Goal: Use online tool/utility: Utilize a website feature to perform a specific function

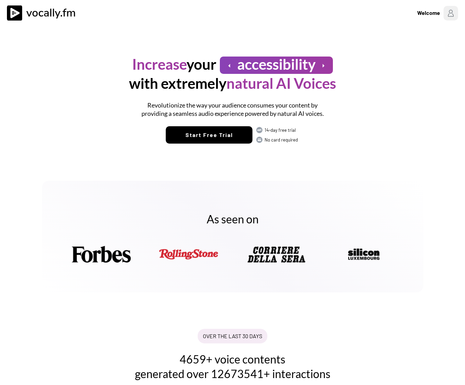
drag, startPoint x: 131, startPoint y: 26, endPoint x: 167, endPoint y: 23, distance: 36.8
click at [131, 26] on div "Welcome" at bounding box center [232, 13] width 465 height 26
click at [434, 15] on div "Welcome" at bounding box center [427, 13] width 23 height 8
click at [376, 37] on h3 "Login/Signup" at bounding box center [405, 37] width 97 height 8
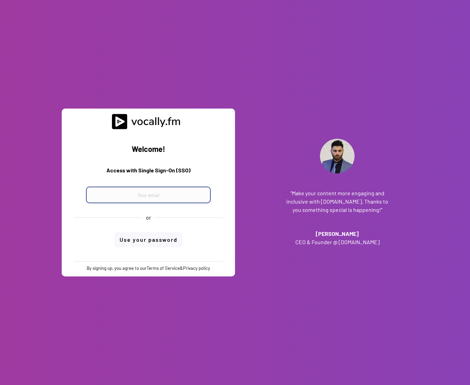
click at [115, 193] on input "email" at bounding box center [148, 194] width 125 height 17
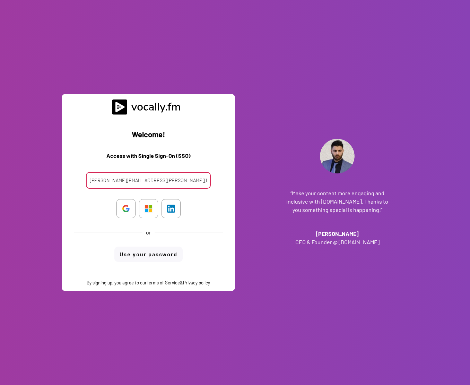
type input "clara.ferrante@external.eni.com"
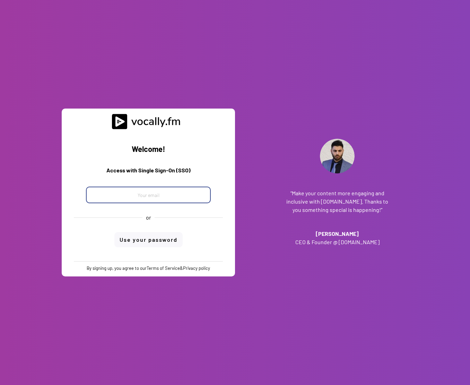
click at [139, 197] on input "email" at bounding box center [148, 194] width 125 height 17
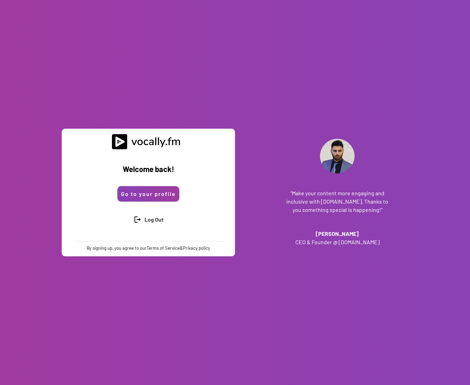
click at [146, 192] on button "Go to your profile" at bounding box center [148, 193] width 62 height 15
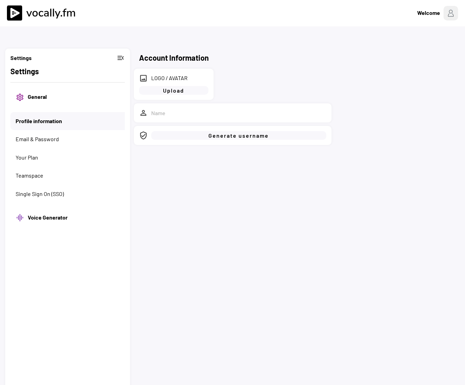
click at [33, 73] on h2 "Settings" at bounding box center [67, 70] width 114 height 11
click at [31, 94] on button "General" at bounding box center [74, 97] width 92 height 8
click at [39, 215] on h3 "Voice Generator" at bounding box center [74, 217] width 92 height 8
select select ""Italian (Italy)""
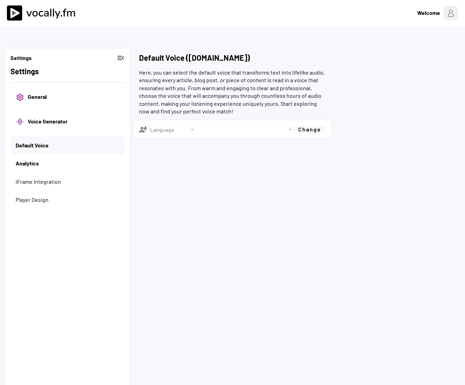
select select
select select ""chat""
click at [33, 98] on button "General" at bounding box center [74, 97] width 92 height 8
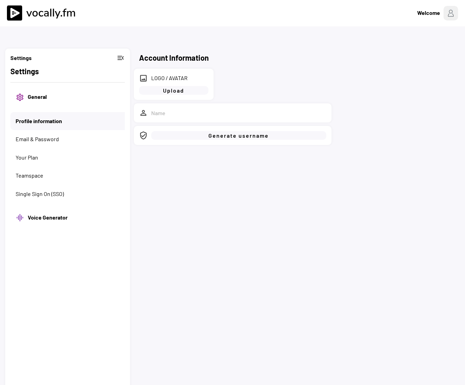
click at [24, 59] on h3 "Settings" at bounding box center [20, 58] width 21 height 8
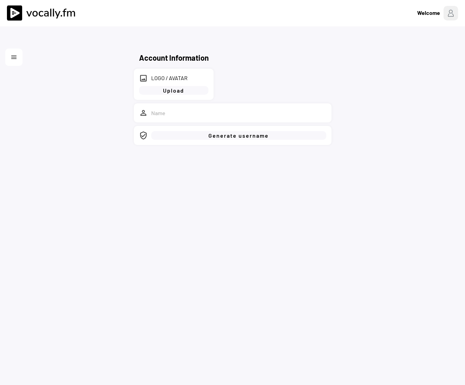
click at [15, 57] on button "menu" at bounding box center [13, 57] width 7 height 7
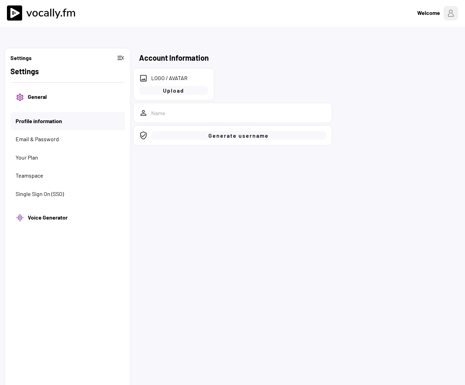
click at [43, 95] on button "General" at bounding box center [74, 97] width 92 height 8
click at [168, 58] on h2 "Account Information" at bounding box center [174, 57] width 70 height 11
click at [119, 56] on button "menu_open" at bounding box center [120, 58] width 8 height 8
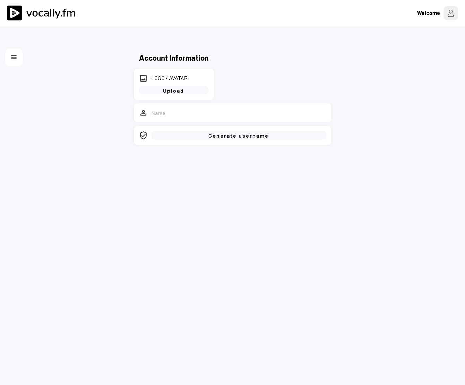
click at [20, 62] on div "menu" at bounding box center [13, 57] width 17 height 17
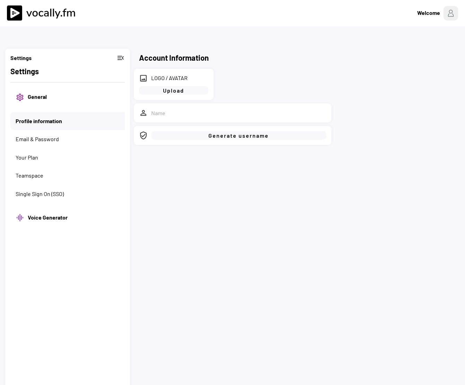
click at [432, 17] on div "Welcome" at bounding box center [428, 13] width 23 height 8
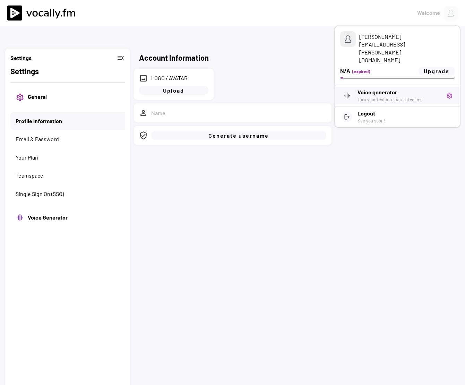
click at [371, 88] on h3 "Voice generator" at bounding box center [398, 92] width 83 height 8
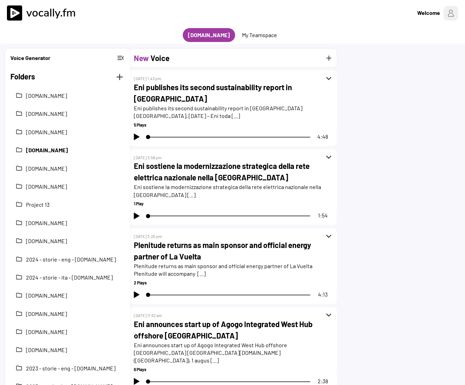
click at [54, 153] on button "2025-news-ita-eni.com" at bounding box center [73, 150] width 94 height 8
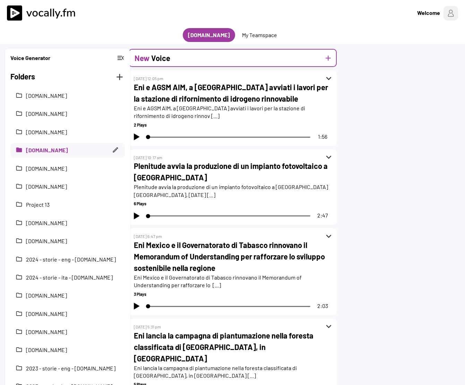
click at [324, 57] on button "add" at bounding box center [328, 58] width 9 height 9
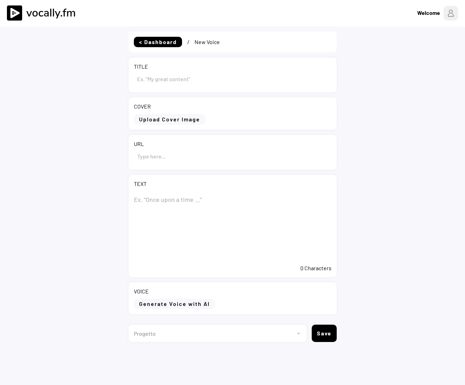
click at [200, 80] on input "input" at bounding box center [233, 78] width 198 height 17
type input "Eni assegna 30 borse di studio post-laurea a laureati [DEMOGRAPHIC_DATA]"
click at [185, 196] on textarea at bounding box center [233, 225] width 198 height 69
paste textarea "Eni assegna 30 borse di studio post-laurea a laureati [DEMOGRAPHIC_DATA]"
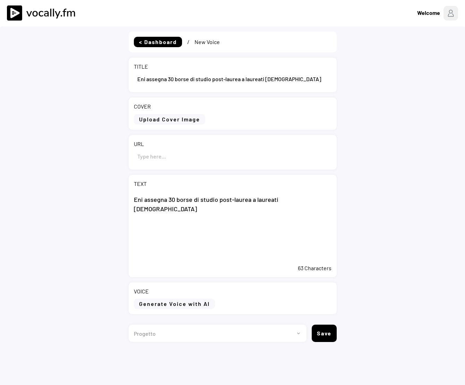
type textarea "Eni assegna 30 borse di studio post-laurea a laureati [DEMOGRAPHIC_DATA]"
click at [164, 153] on input "input" at bounding box center [233, 156] width 198 height 17
paste input "[URL][DOMAIN_NAME]"
drag, startPoint x: 151, startPoint y: 161, endPoint x: 54, endPoint y: 161, distance: 97.4
click at [54, 161] on div "< Dashboard / New Voice TITLE COVER Upload Cover Image Clear Cover URL TEXT Eni…" at bounding box center [232, 218] width 465 height 385
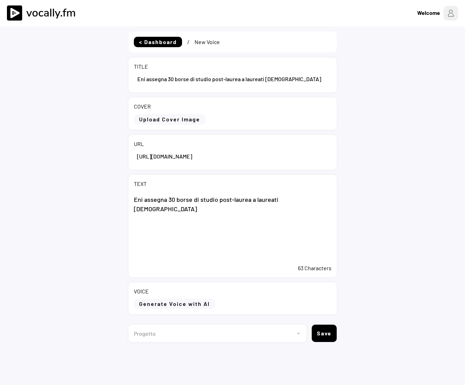
type input "[URL][DOMAIN_NAME]"
click at [234, 235] on textarea "Eni assegna 30 borse di studio post-laurea a laureati [DEMOGRAPHIC_DATA]" at bounding box center [233, 225] width 198 height 69
click at [315, 199] on textarea "Eni assegna 30 borse di studio post-laurea a laureati [DEMOGRAPHIC_DATA]" at bounding box center [233, 225] width 198 height 69
paste textarea "I vincitori sono stati selezionati tra oltre 1.500 candidati, sulla base del lo…"
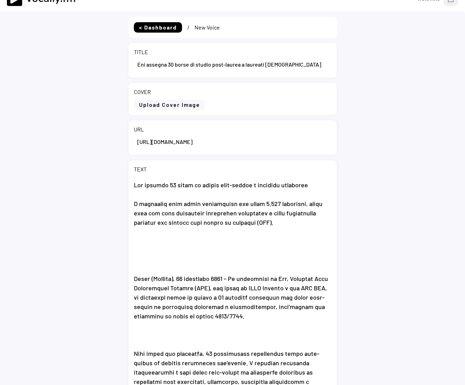
click at [167, 249] on textarea at bounding box center [233, 281] width 198 height 208
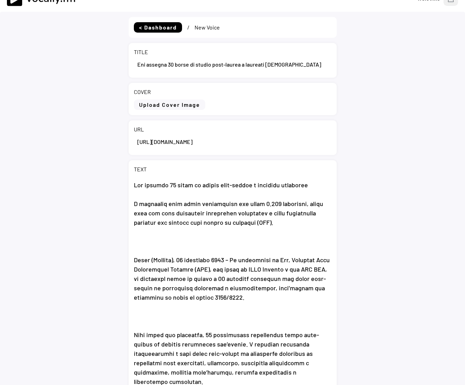
click at [152, 313] on textarea at bounding box center [233, 281] width 198 height 208
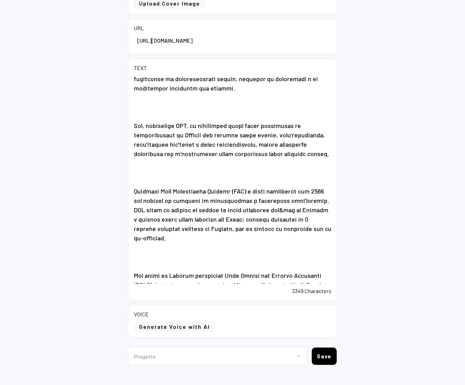
scroll to position [119, 0]
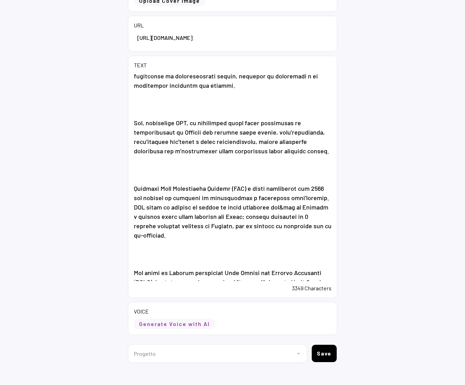
type textarea "Eni assegna 30 borse di studio post-laurea a laureati nigeriani I vincitori son…"
click at [186, 325] on button "Generate Voice with AI" at bounding box center [174, 323] width 81 height 10
select select ""chat""
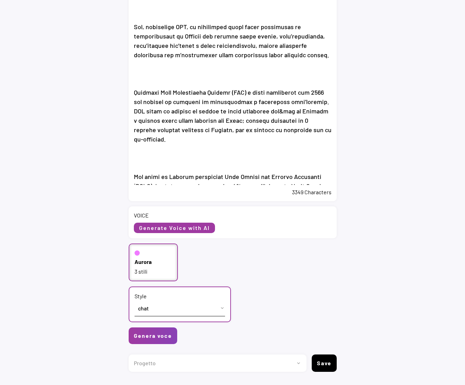
scroll to position [222, 0]
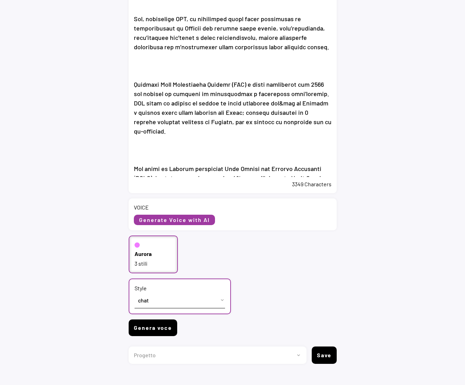
click at [142, 327] on button "Genera voce" at bounding box center [153, 327] width 49 height 17
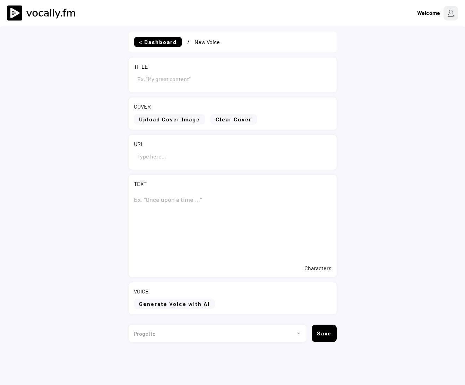
type input "Eni assegna 30 borse di studio post-laurea a laureati [DEMOGRAPHIC_DATA]"
type input "[URL][DOMAIN_NAME]"
type textarea "Lor ipsumdo 33 sitam co adipis elit-seddoe t incididu utlaboree D magnaaliq eni…"
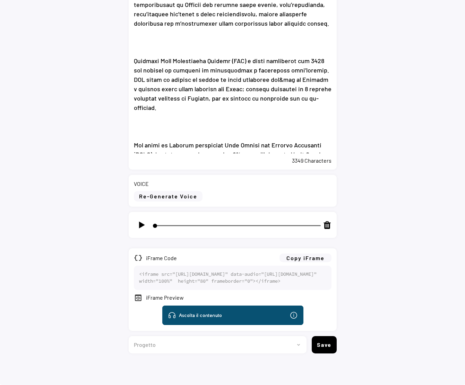
scroll to position [273, 0]
click at [140, 220] on img at bounding box center [141, 224] width 9 height 9
click at [310, 253] on button "Copy iFrame" at bounding box center [305, 257] width 52 height 9
click at [142, 220] on img at bounding box center [141, 224] width 9 height 9
type input "13"
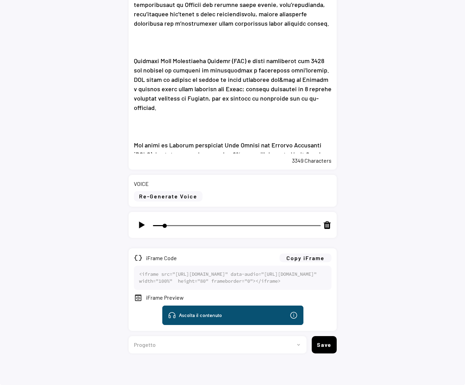
click at [297, 345] on select "Progetto 2023 - cs - eng - [DOMAIN_NAME] 2023 - cs - ita - [DOMAIN_NAME] 2023 -…" at bounding box center [215, 344] width 173 height 17
select select ""1348695171700984260__LOOKUP__1736529585216x422194726936772600""
click at [129, 336] on select "Progetto 2023 - cs - eng - [DOMAIN_NAME] 2023 - cs - ita - [DOMAIN_NAME] 2023 -…" at bounding box center [215, 344] width 173 height 17
click at [331, 349] on button "Save" at bounding box center [324, 344] width 25 height 17
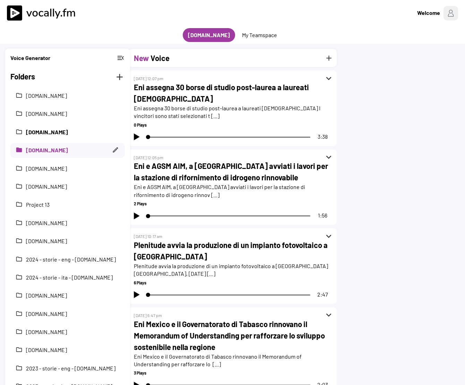
click at [57, 131] on button "[DOMAIN_NAME]" at bounding box center [73, 132] width 94 height 8
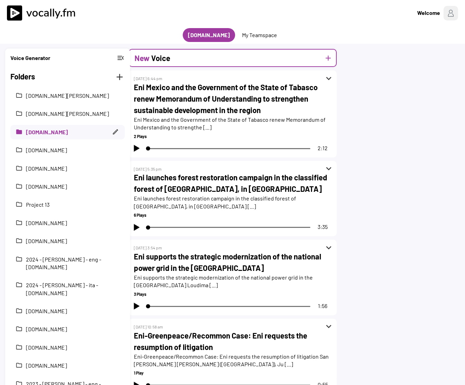
click at [163, 58] on h2 "Voice" at bounding box center [160, 57] width 19 height 11
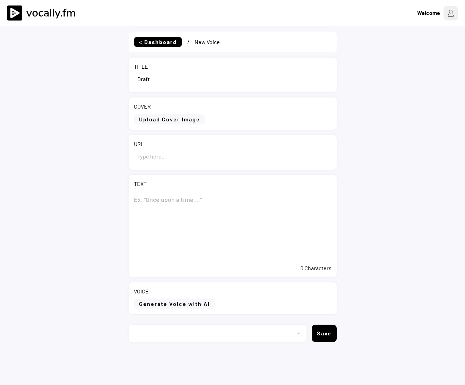
select select ""1348695171700984260__LOOKUP__1736529585216x422194726936772600""
drag, startPoint x: 164, startPoint y: 77, endPoint x: 119, endPoint y: 82, distance: 45.4
click at [119, 82] on div "< Dashboard / New Voice TITLE COVER Upload Cover Image Clear Cover URL TEXT 0 C…" at bounding box center [232, 218] width 465 height 385
paste input "Eni awards 30 post graduate scholarship to [DEMOGRAPHIC_DATA] graduates"
type input "Eni awards 30 post graduate scholarship to [DEMOGRAPHIC_DATA] graduates"
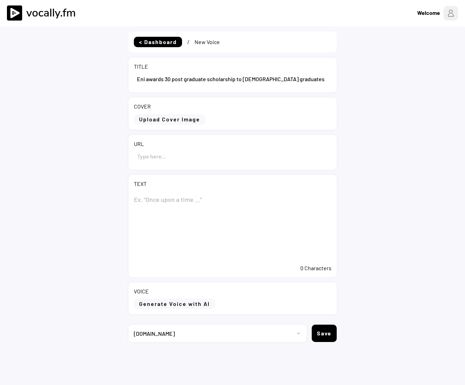
click at [165, 199] on textarea at bounding box center [233, 225] width 198 height 69
paste textarea "Eni awards 30 post graduate scholarship to [DEMOGRAPHIC_DATA] graduates"
type textarea "Eni awards 30 post graduate scholarship to [DEMOGRAPHIC_DATA] graduates"
click at [192, 152] on input "input" at bounding box center [233, 156] width 198 height 17
paste input "https://www.eni.com/en-IT/media/news/2025/09/ns-eni-awards-30-post-graduate-sch…"
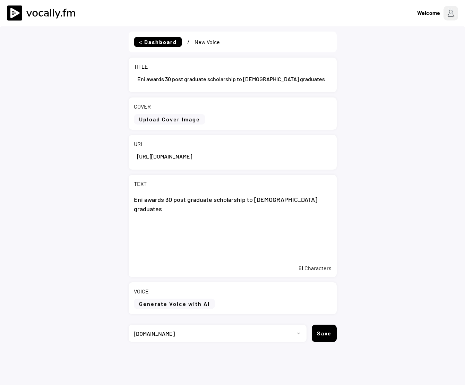
drag, startPoint x: 199, startPoint y: 161, endPoint x: -10, endPoint y: 163, distance: 209.0
click at [0, 163] on html "Welcome < Dashboard / New Voice TITLE COVER Upload Cover Image Clear Cover URL …" at bounding box center [232, 192] width 465 height 385
type input "https://www.eni.com/en-IT/media/news/2025/09/ns-eni-awards-30-post-graduate-sch…"
click at [316, 203] on textarea "Eni awards 30 post graduate scholarship to [DEMOGRAPHIC_DATA] graduates" at bounding box center [233, 225] width 198 height 69
paste textarea "Winners were selected among over 1,500 applicants, based on their excellent aca…"
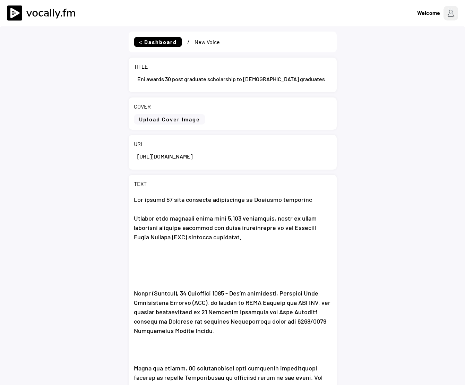
scroll to position [15, 0]
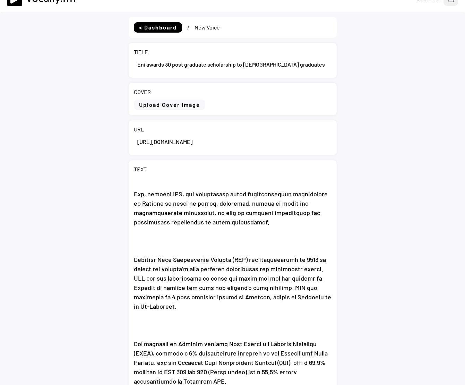
click at [208, 239] on textarea at bounding box center [233, 281] width 198 height 208
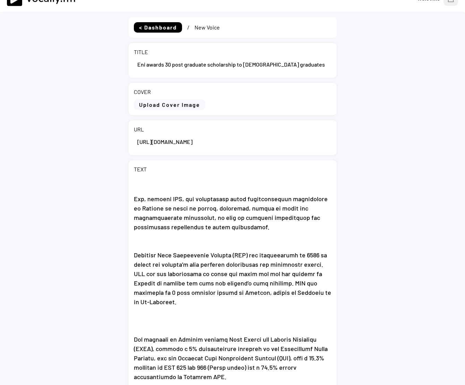
scroll to position [557, 0]
click at [159, 319] on textarea at bounding box center [233, 281] width 198 height 208
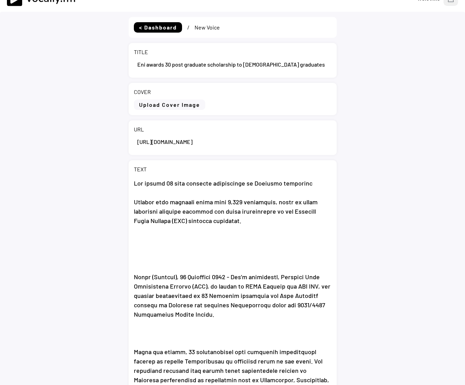
scroll to position [0, 0]
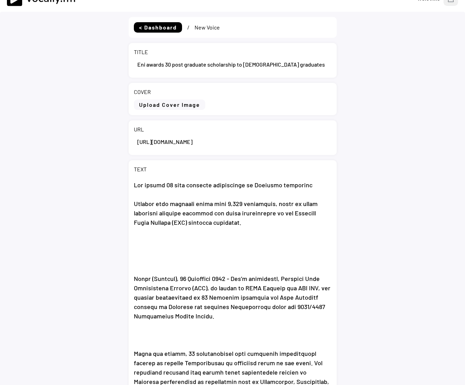
click at [192, 239] on textarea at bounding box center [233, 281] width 198 height 208
click at [164, 254] on textarea at bounding box center [233, 281] width 198 height 208
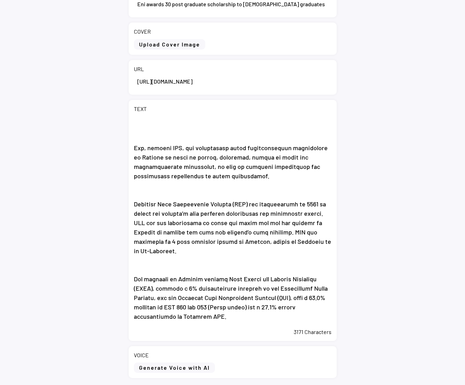
scroll to position [127, 0]
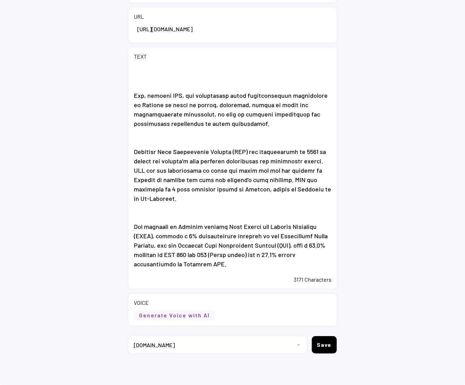
type textarea "Eni awards 30 post graduate scholarship to Nigerian graduates Winners were sele…"
click at [197, 314] on button "Generate Voice with AI" at bounding box center [174, 315] width 81 height 10
select select ""chat""
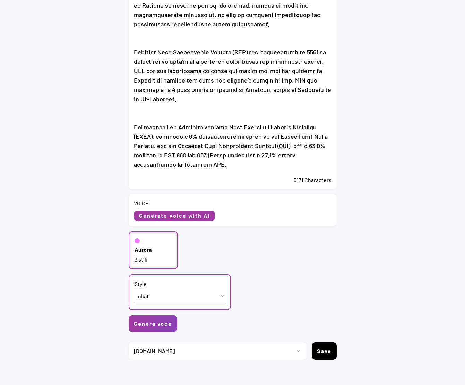
scroll to position [233, 0]
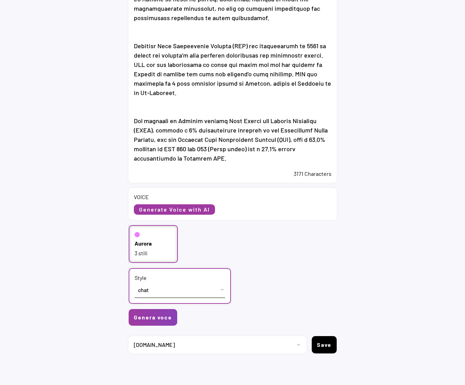
click at [156, 252] on div "3 stili" at bounding box center [153, 253] width 38 height 8
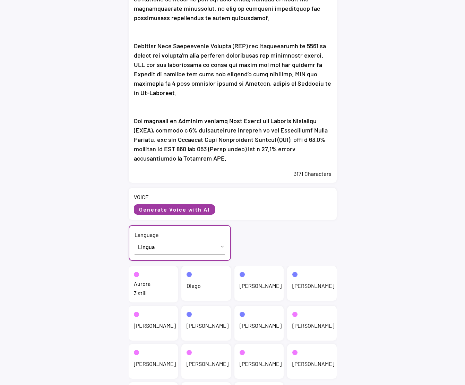
click at [157, 248] on select "Lingua English (US) French (France) Italian (Italy)" at bounding box center [179, 247] width 90 height 16
select select ""English (US)""
click at [134, 239] on select "Lingua English (US) French (France) Italian (Italy)" at bounding box center [179, 247] width 90 height 16
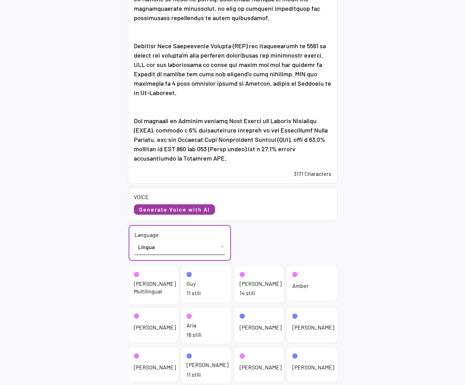
click at [244, 290] on div "14 stili" at bounding box center [258, 293] width 39 height 8
select select ""chat""
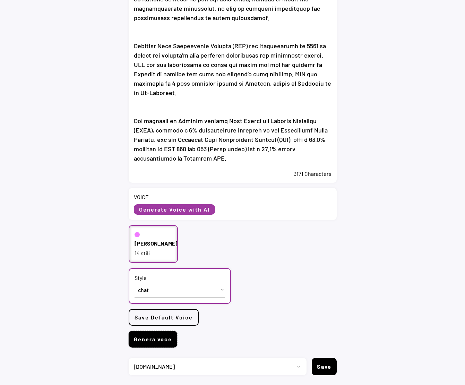
click at [146, 340] on button "Genera voce" at bounding box center [153, 339] width 49 height 17
click at [156, 338] on button "Genera voce" at bounding box center [153, 339] width 49 height 17
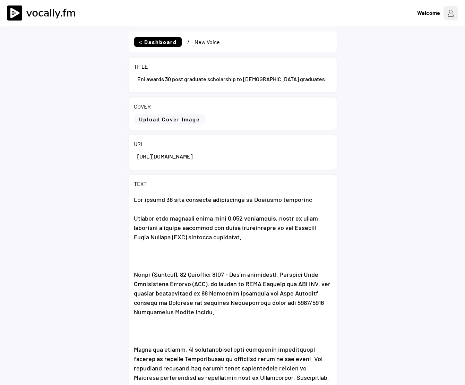
select select ""1348695171700984260__LOOKUP__1736529585216x422194726936772600""
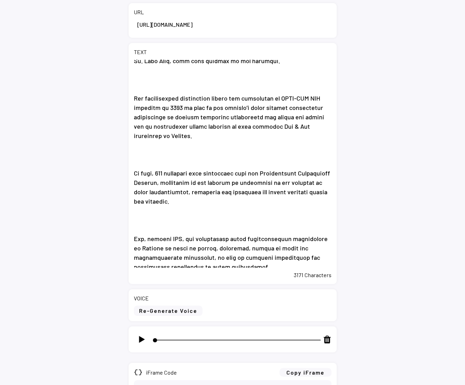
scroll to position [273, 0]
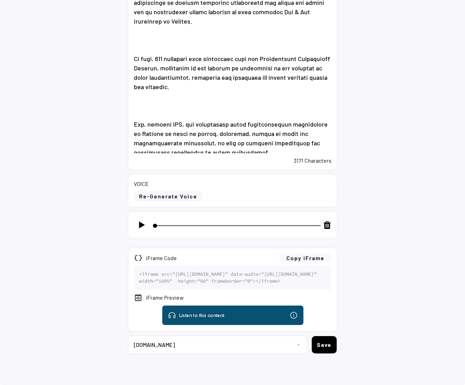
click at [140, 220] on img at bounding box center [141, 224] width 9 height 9
click at [306, 253] on button "Copy iFrame" at bounding box center [305, 257] width 52 height 9
click at [140, 217] on div at bounding box center [142, 225] width 16 height 16
type input "10"
click at [292, 343] on select "Progetto 2023 - cs - eng - eni.com 2023 - cs - ita - eni.com 2023 - storie - it…" at bounding box center [215, 344] width 173 height 17
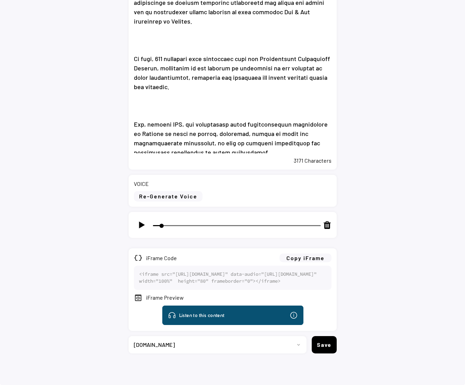
select select ""1348695171700984260__LOOKUP__1736529595474x673368019342983200""
click at [129, 336] on select "Progetto 2023 - cs - eng - eni.com 2023 - cs - ita - eni.com 2023 - storie - it…" at bounding box center [215, 344] width 173 height 17
click at [327, 343] on button "Save" at bounding box center [324, 344] width 25 height 17
